Goal: Task Accomplishment & Management: Manage account settings

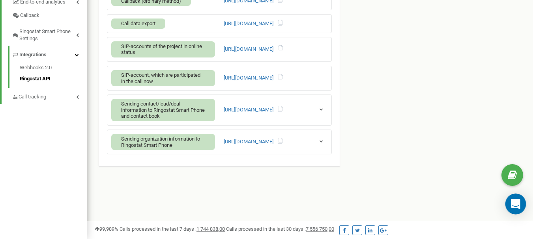
click at [516, 198] on div "Open Intercom Messenger" at bounding box center [515, 204] width 21 height 21
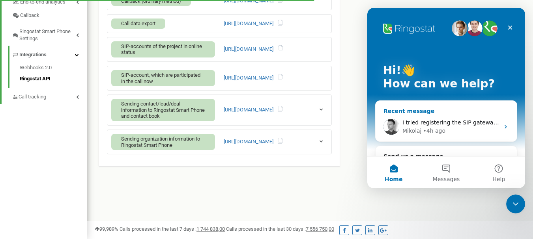
click at [464, 122] on span "I tried registering the SIP gateway with our IP adress, but to no avail." at bounding box center [497, 122] width 190 height 6
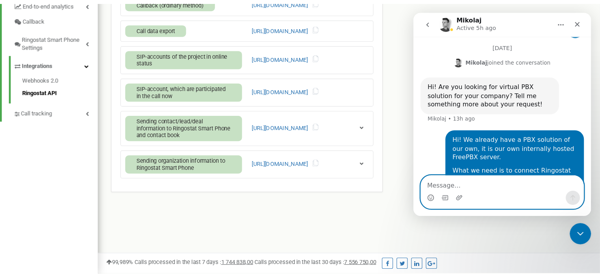
scroll to position [570, 0]
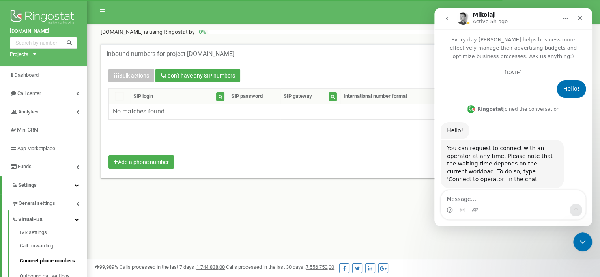
scroll to position [570, 0]
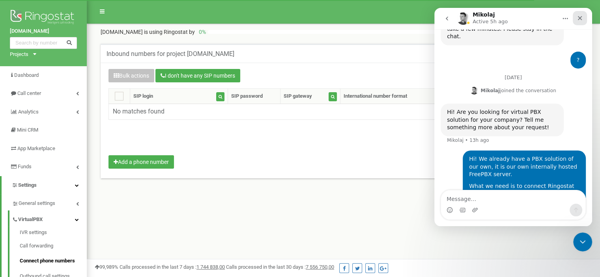
click at [577, 16] on icon "Close" at bounding box center [579, 18] width 6 height 6
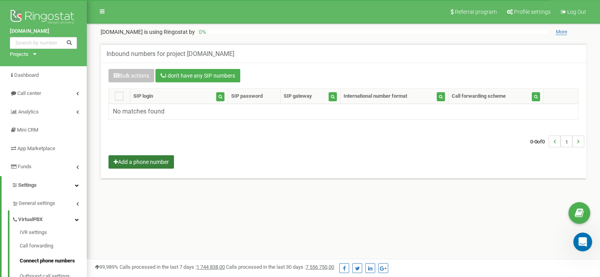
scroll to position [569, 0]
click at [147, 159] on button "Add a phone number" at bounding box center [140, 161] width 65 height 13
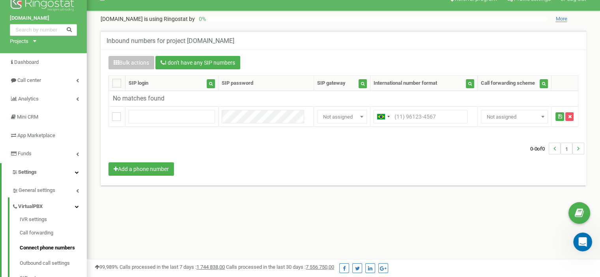
scroll to position [0, 0]
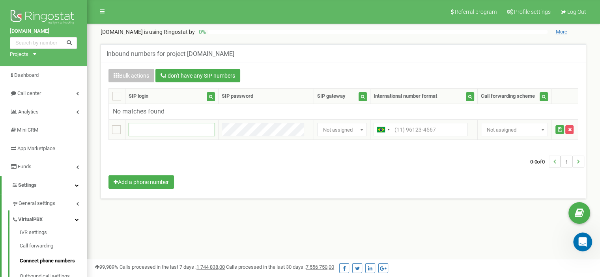
click at [202, 131] on input "text" at bounding box center [171, 129] width 86 height 13
paste input "+18455766688"
click at [137, 125] on input "+18455766688" at bounding box center [171, 129] width 86 height 13
type input "18455766688"
click at [419, 126] on input "text" at bounding box center [420, 129] width 94 height 13
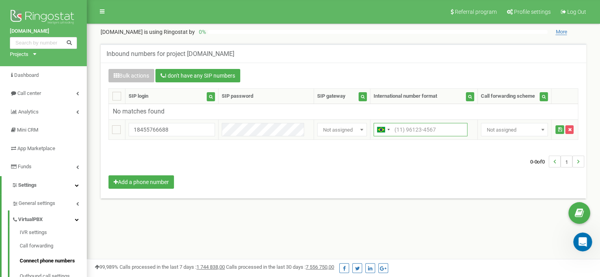
paste input "+18455766688"
type input "+18455766688"
click at [400, 174] on div "0-0 of 0 1" at bounding box center [342, 162] width 481 height 28
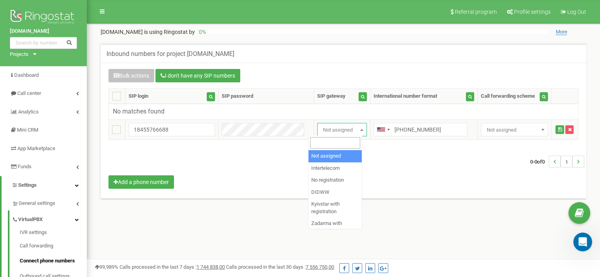
click at [335, 130] on span "Not assigned" at bounding box center [342, 130] width 44 height 11
select select "2"
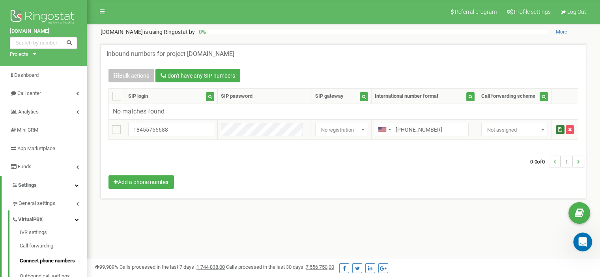
click at [555, 128] on button "submit" at bounding box center [559, 129] width 9 height 9
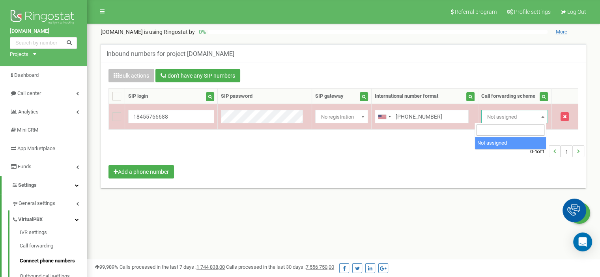
click at [495, 121] on span "Not assigned" at bounding box center [514, 117] width 61 height 11
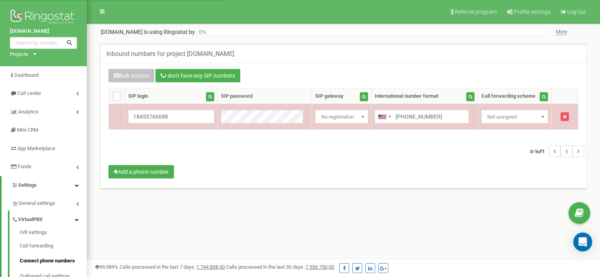
click at [495, 121] on span "Not assigned" at bounding box center [514, 117] width 61 height 11
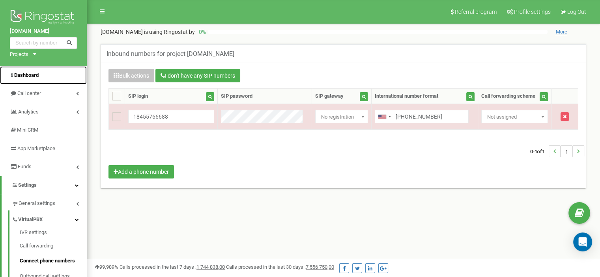
click at [38, 77] on span "Dashboard" at bounding box center [26, 75] width 24 height 6
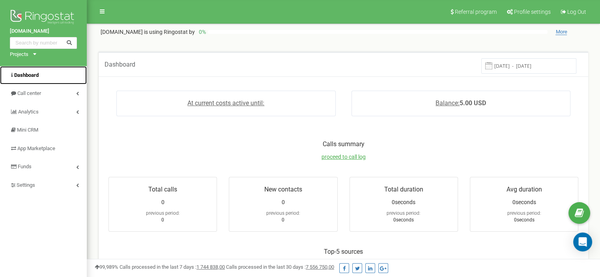
click at [35, 75] on span "Dashboard" at bounding box center [26, 75] width 24 height 6
click at [50, 95] on link "Call center" at bounding box center [43, 93] width 87 height 19
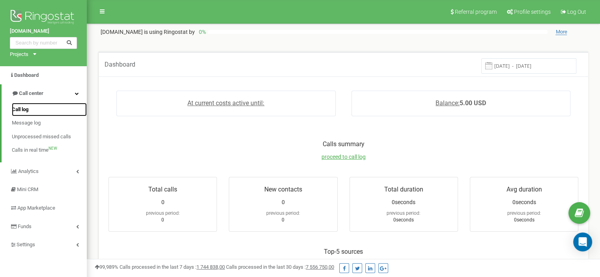
click at [41, 110] on link "Call log" at bounding box center [49, 110] width 75 height 14
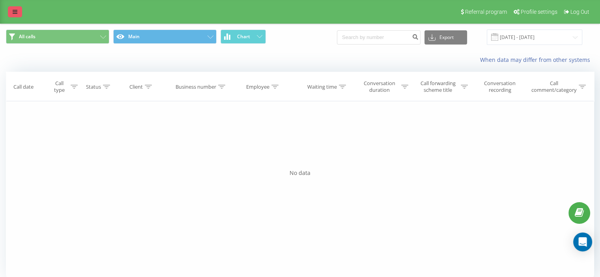
click at [14, 14] on icon at bounding box center [15, 12] width 5 height 6
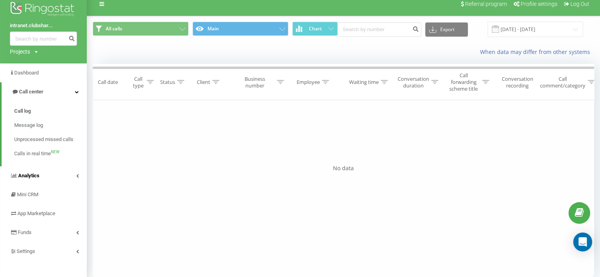
scroll to position [15, 0]
